Goal: Task Accomplishment & Management: Manage account settings

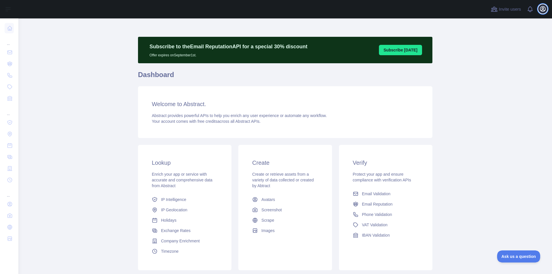
click at [540, 7] on button "Open user menu" at bounding box center [542, 8] width 9 height 9
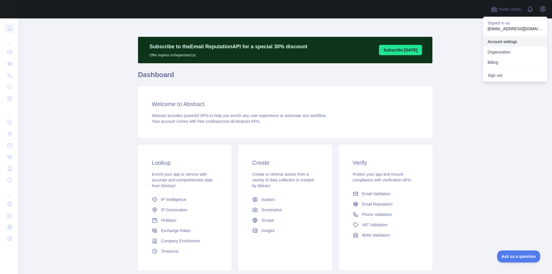
click at [528, 43] on link "Account settings" at bounding box center [515, 42] width 64 height 10
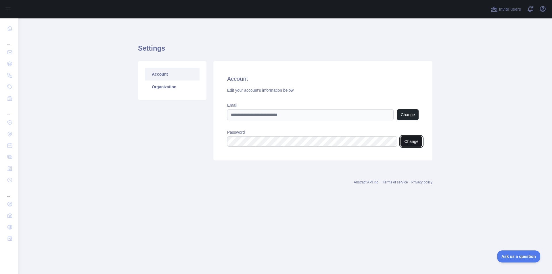
click at [402, 136] on button "Change" at bounding box center [411, 141] width 22 height 10
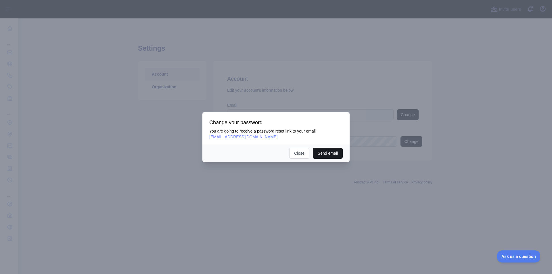
click at [322, 151] on button "Send email" at bounding box center [328, 153] width 30 height 11
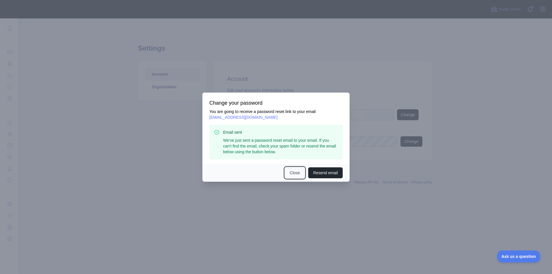
click at [296, 171] on button "Close" at bounding box center [295, 172] width 20 height 11
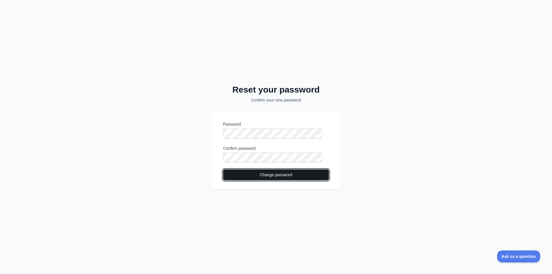
click at [260, 174] on button "Change password" at bounding box center [276, 174] width 106 height 11
